Goal: Book appointment/travel/reservation

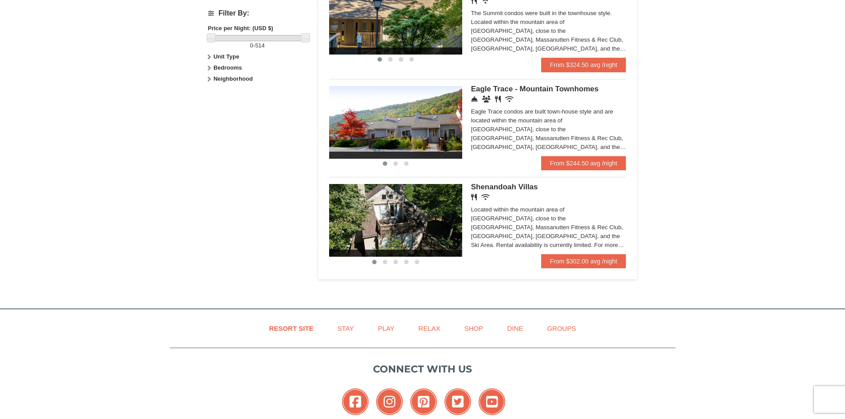
scroll to position [444, 0]
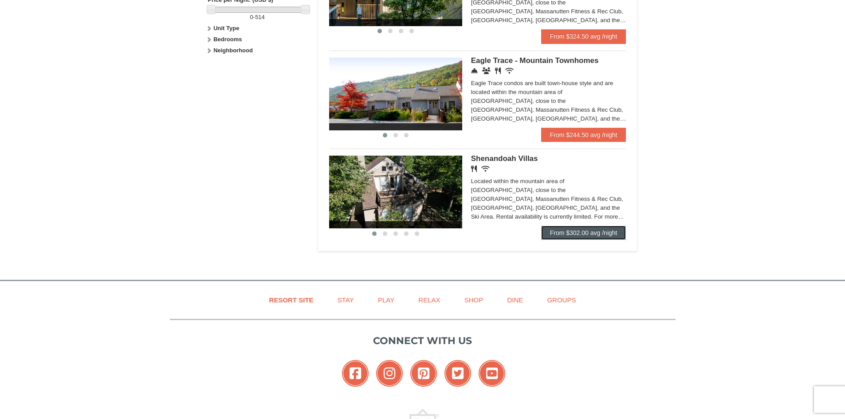
click at [584, 231] on link "From $302.00 avg /night" at bounding box center [583, 233] width 85 height 14
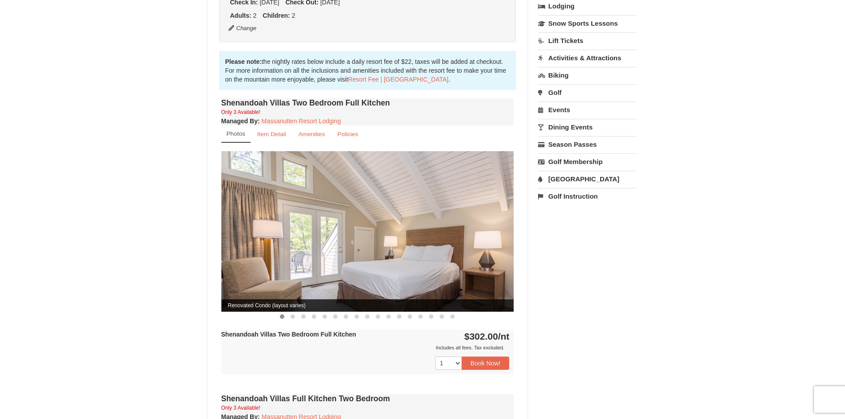
scroll to position [222, 0]
click at [312, 125] on link "Amenities" at bounding box center [312, 133] width 38 height 17
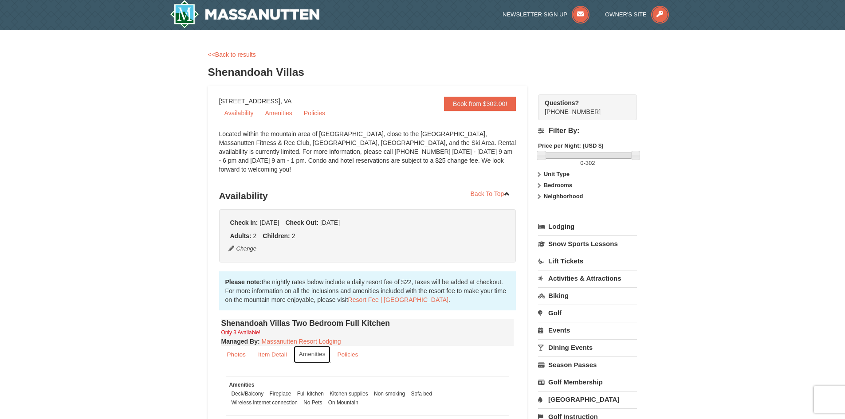
scroll to position [0, 0]
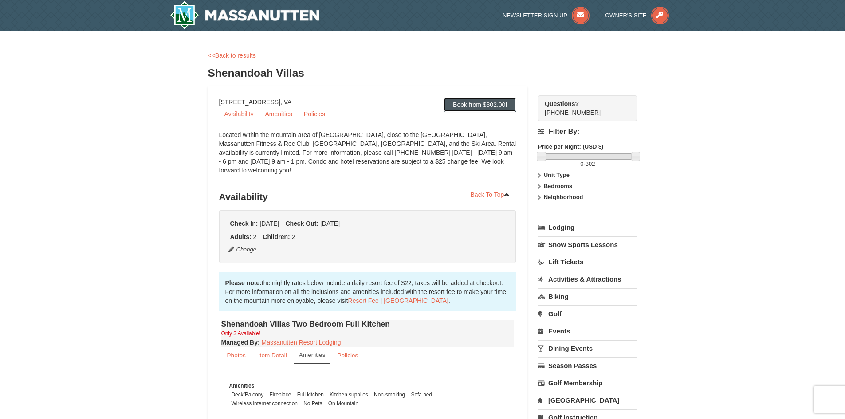
click at [493, 105] on link "Book from $302.00!" at bounding box center [480, 105] width 72 height 14
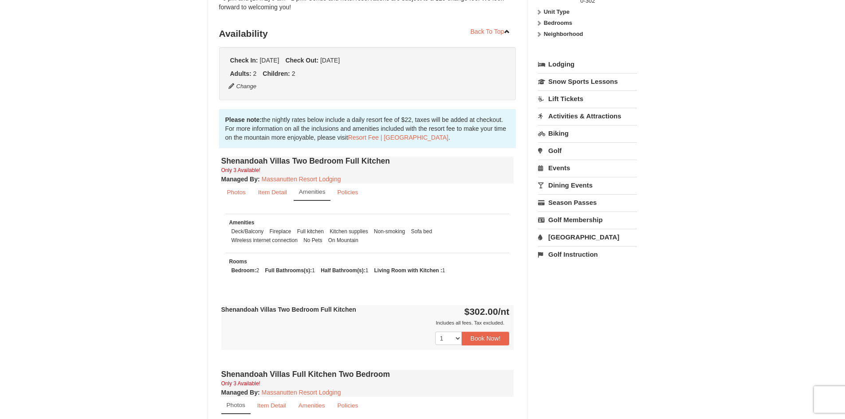
scroll to position [179, 0]
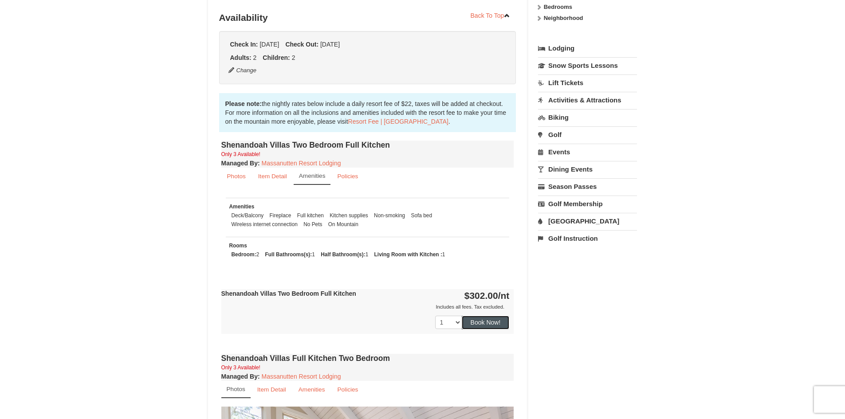
drag, startPoint x: 483, startPoint y: 317, endPoint x: 207, endPoint y: 234, distance: 288.6
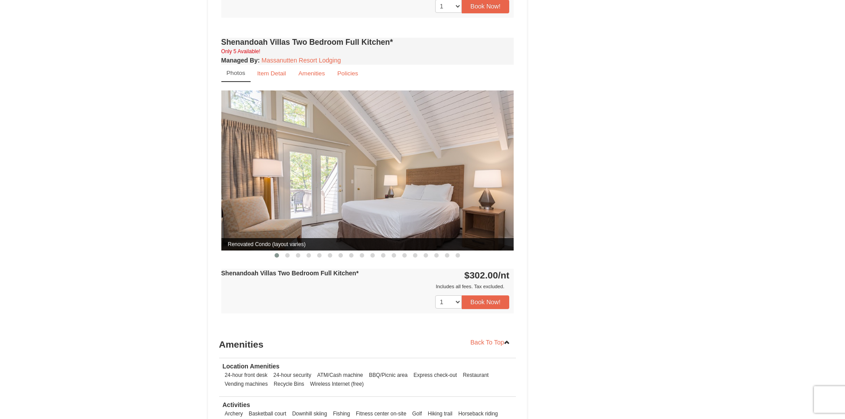
scroll to position [800, 0]
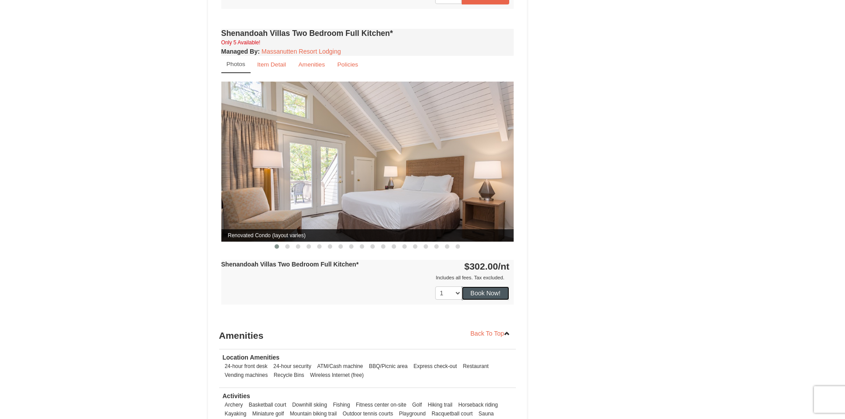
click at [484, 287] on button "Book Now!" at bounding box center [486, 293] width 48 height 13
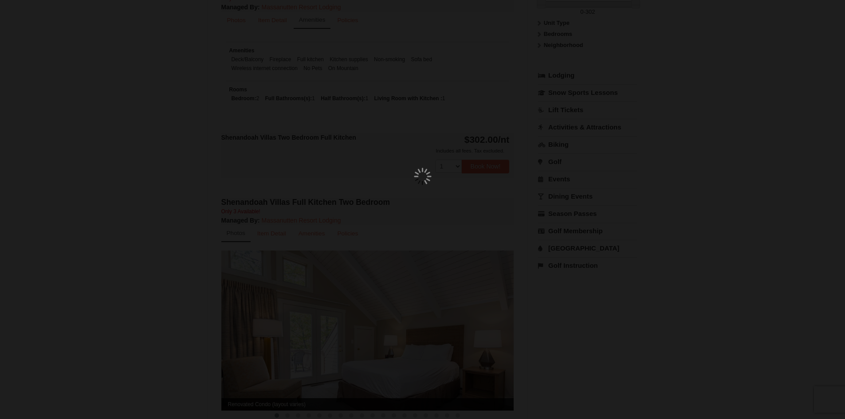
scroll to position [87, 0]
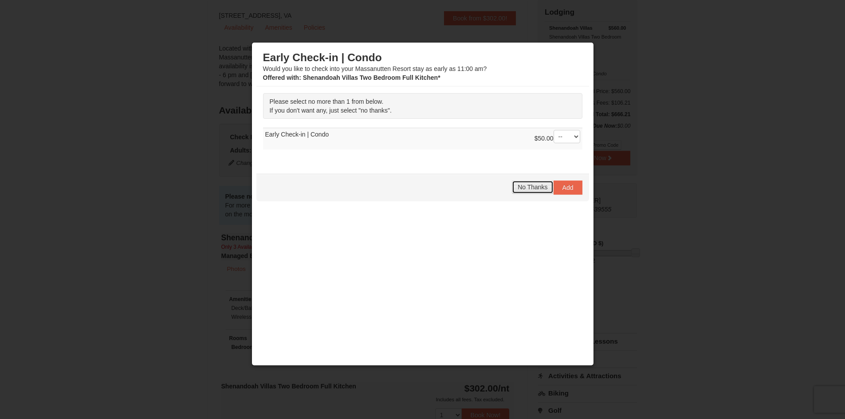
click at [520, 187] on span "No Thanks" at bounding box center [533, 187] width 30 height 7
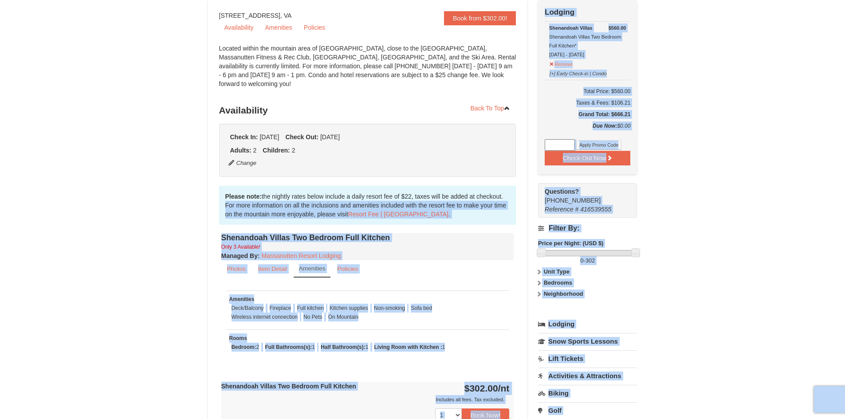
click at [484, 24] on link "Book from $302.00!" at bounding box center [480, 18] width 72 height 14
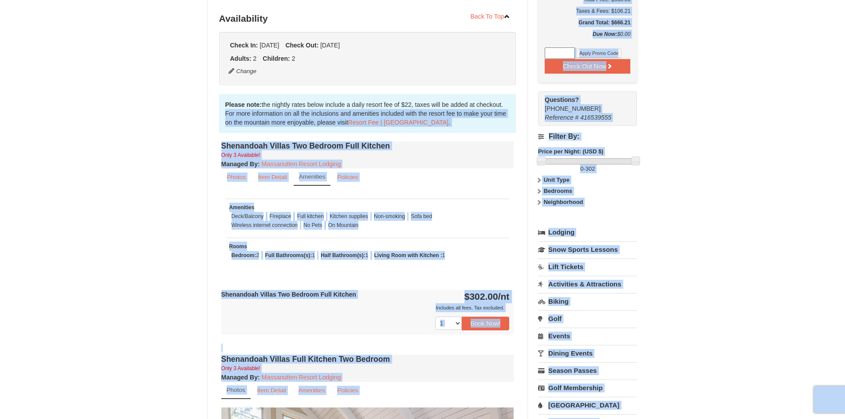
scroll to position [179, 0]
click at [482, 316] on button "Book Now!" at bounding box center [486, 322] width 48 height 13
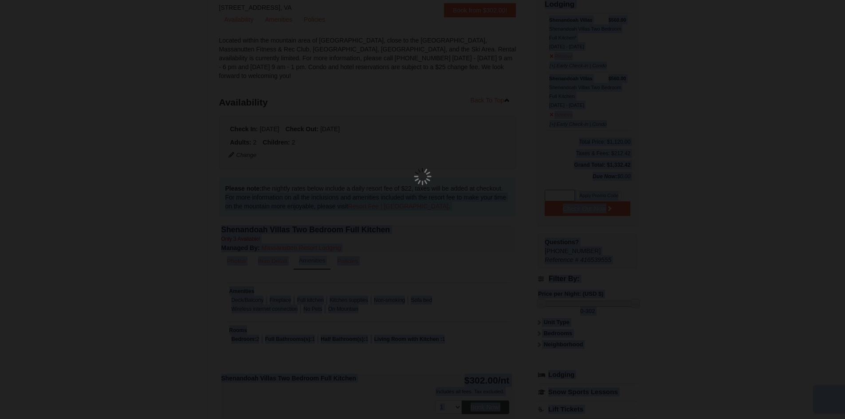
scroll to position [87, 0]
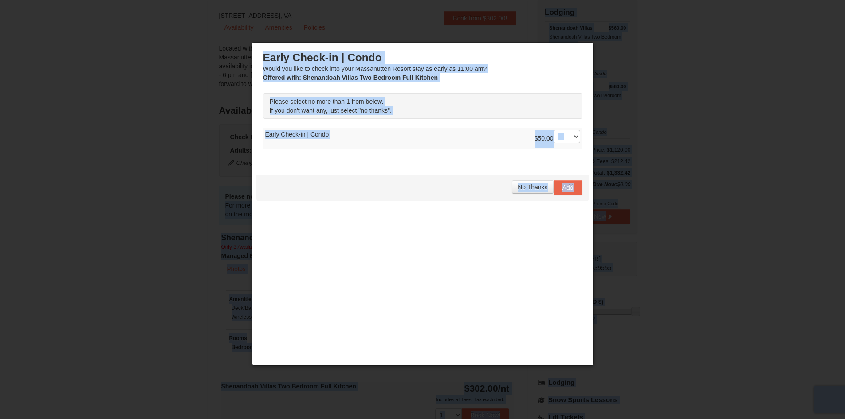
click at [571, 187] on span "Add" at bounding box center [568, 187] width 11 height 7
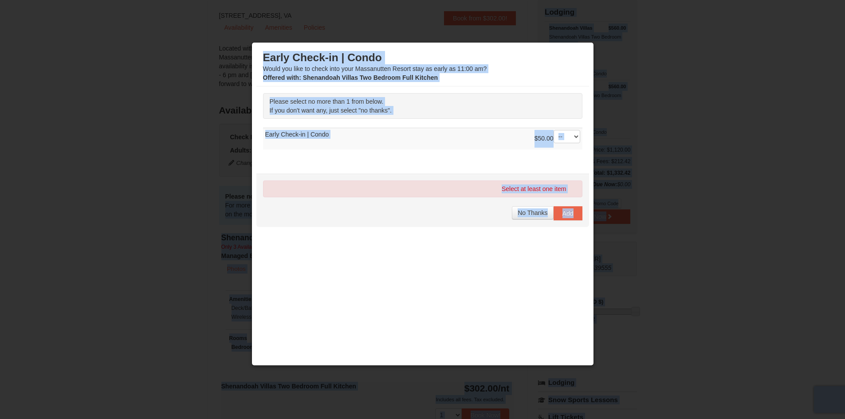
click at [567, 192] on div "Select at least one item" at bounding box center [422, 189] width 319 height 17
click at [572, 139] on select "-- 01" at bounding box center [567, 136] width 27 height 13
select select "1"
click at [554, 130] on select "-- 01" at bounding box center [567, 136] width 27 height 13
click at [568, 216] on span "Add" at bounding box center [568, 213] width 11 height 7
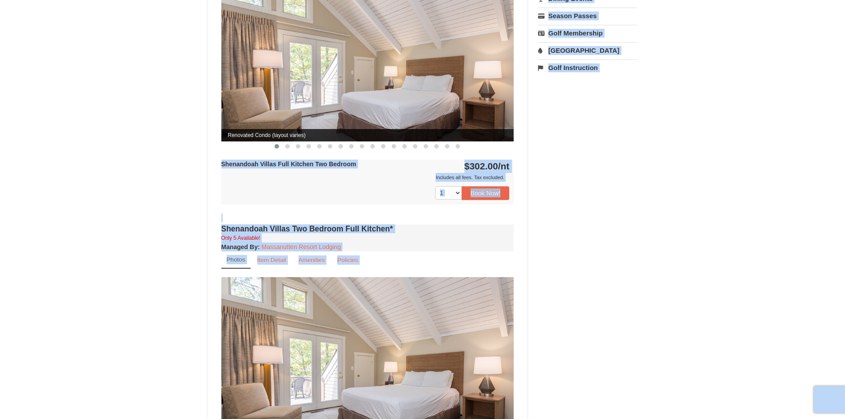
scroll to position [666, 0]
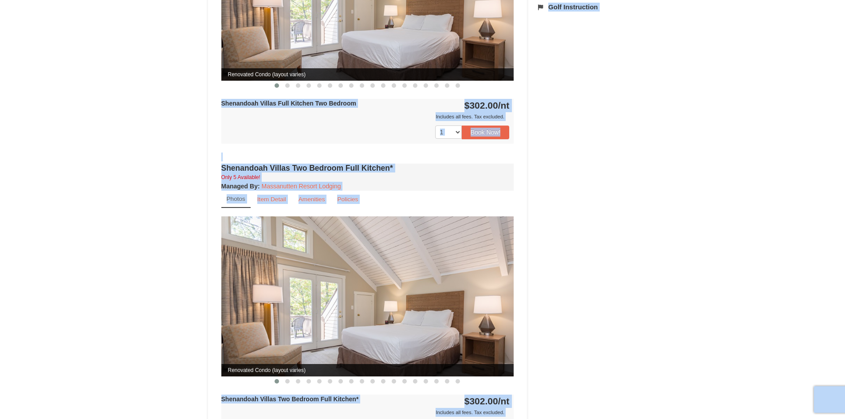
click at [677, 256] on div "× <<Back to results Shenandoah Villas Book from $302.00! [STREET_ADDRESS], VA A…" at bounding box center [422, 11] width 845 height 1290
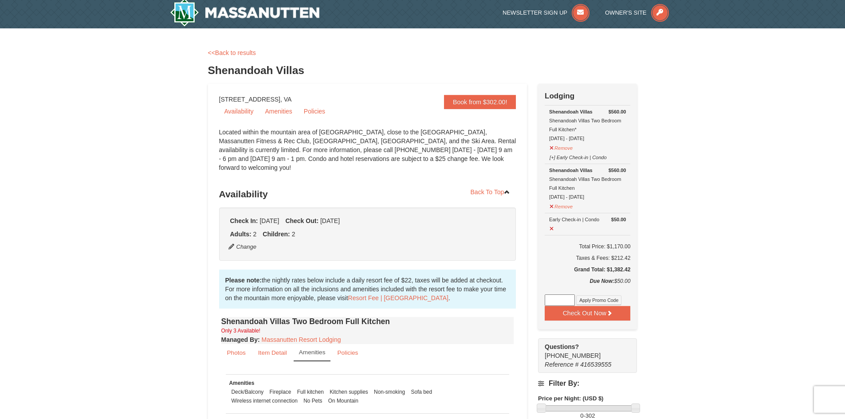
scroll to position [0, 0]
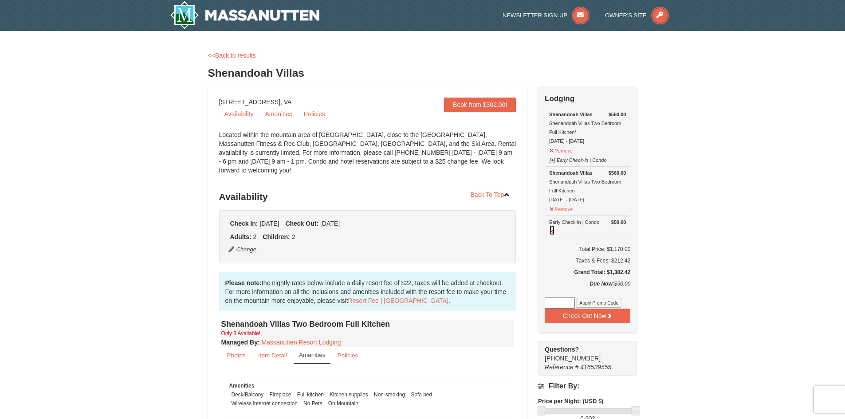
click at [552, 233] on button at bounding box center [552, 230] width 6 height 11
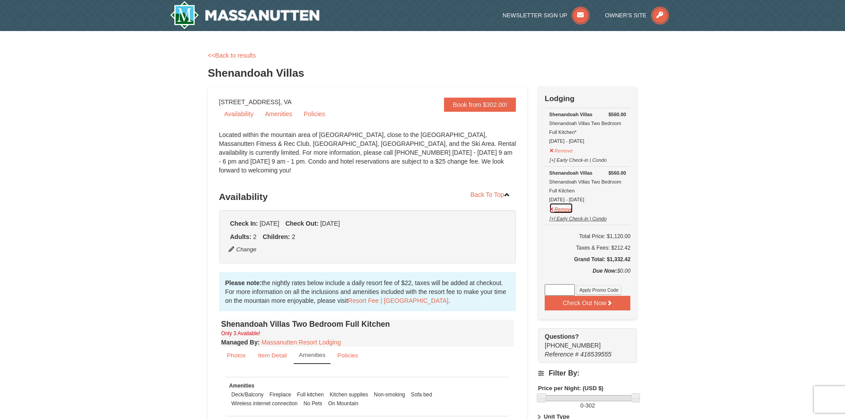
click at [551, 213] on td "$560.00 Shenandoah Villas Shenandoah Villas Two Bedroom Full Kitchen [DATE] - […" at bounding box center [588, 196] width 86 height 59
click at [549, 213] on td "$560.00 Shenandoah Villas Shenandoah Villas Two Bedroom Full Kitchen [DATE] - […" at bounding box center [588, 196] width 86 height 59
click at [554, 209] on button "Remove" at bounding box center [561, 208] width 24 height 11
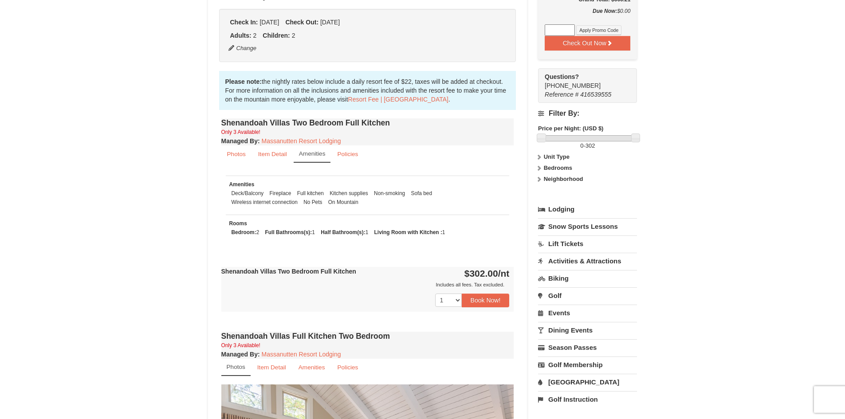
scroll to position [222, 0]
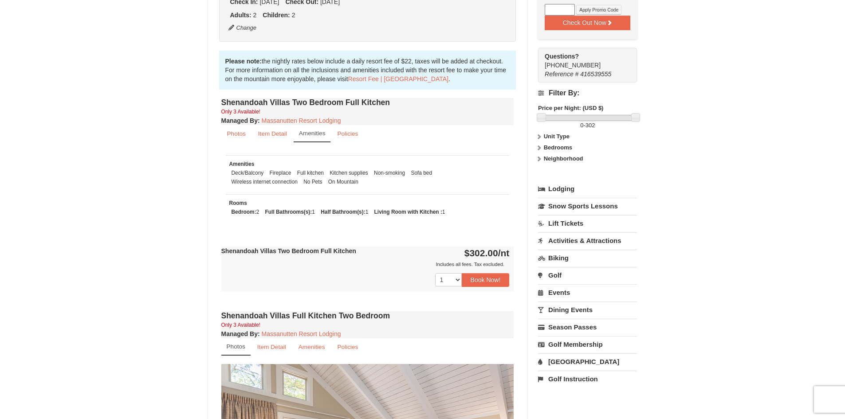
click at [580, 240] on link "Activities & Attractions" at bounding box center [587, 240] width 99 height 16
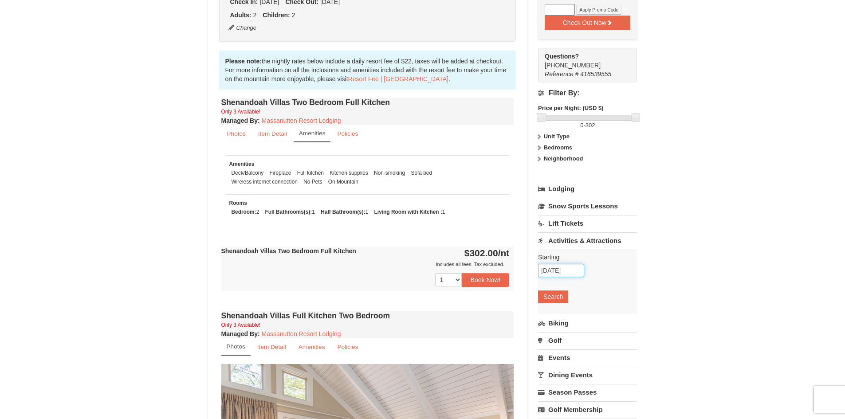
click at [552, 268] on input "[DATE]" at bounding box center [561, 270] width 46 height 13
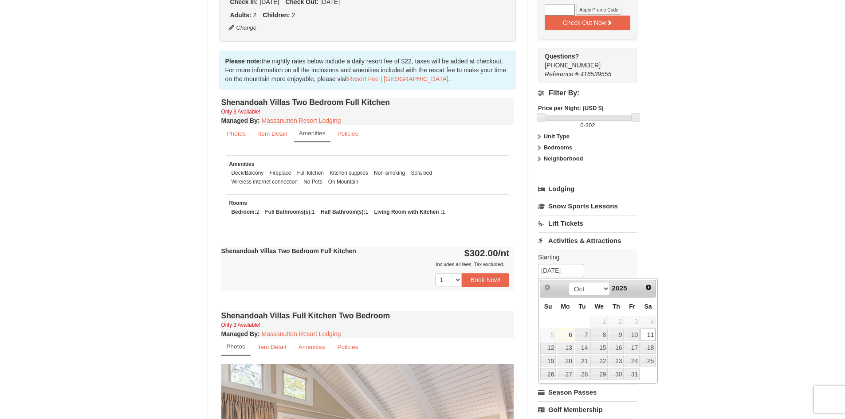
click at [653, 335] on link "11" at bounding box center [648, 335] width 15 height 12
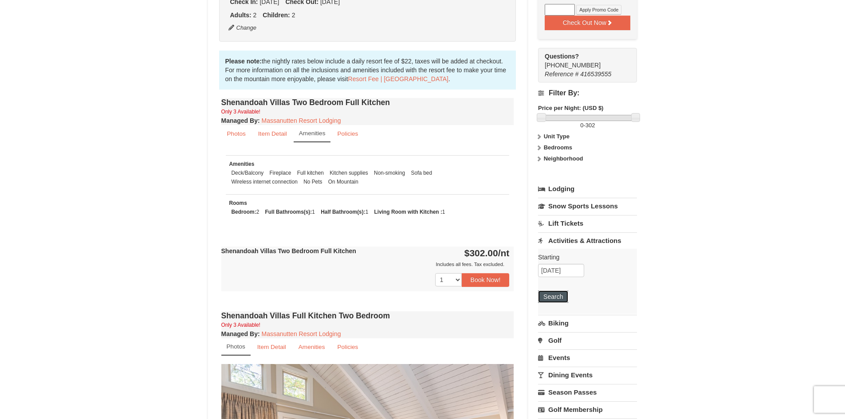
click at [561, 302] on button "Search" at bounding box center [553, 297] width 30 height 12
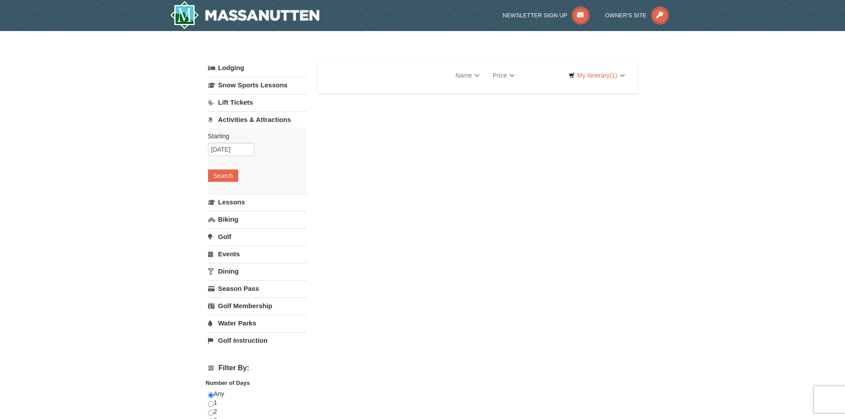
select select "10"
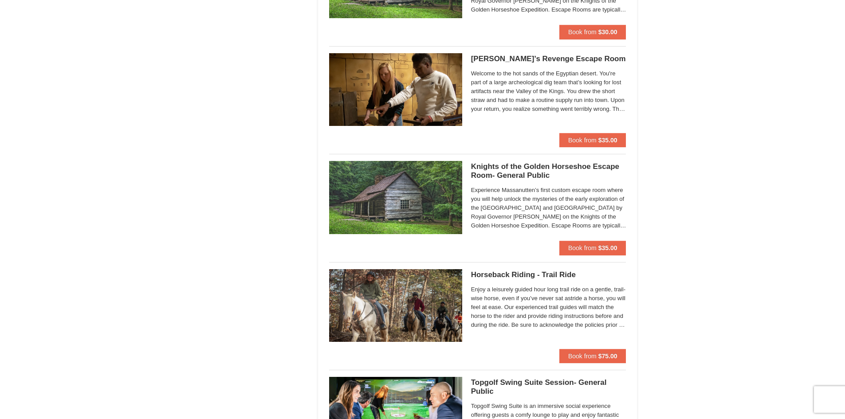
scroll to position [843, 0]
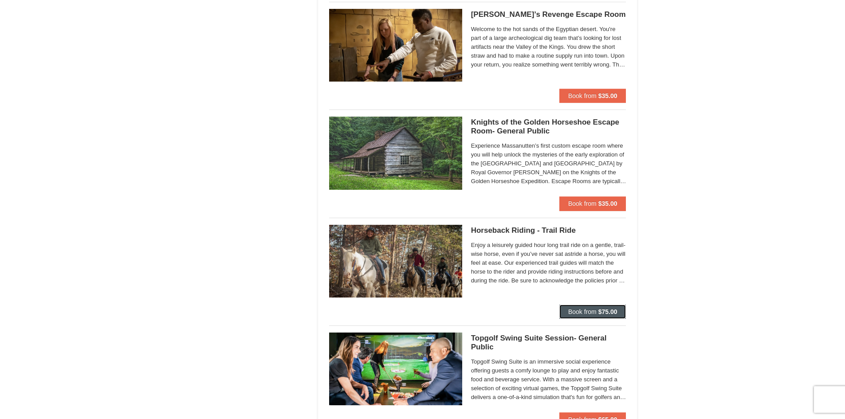
click at [579, 312] on span "Book from" at bounding box center [582, 311] width 28 height 7
